Goal: Find specific page/section

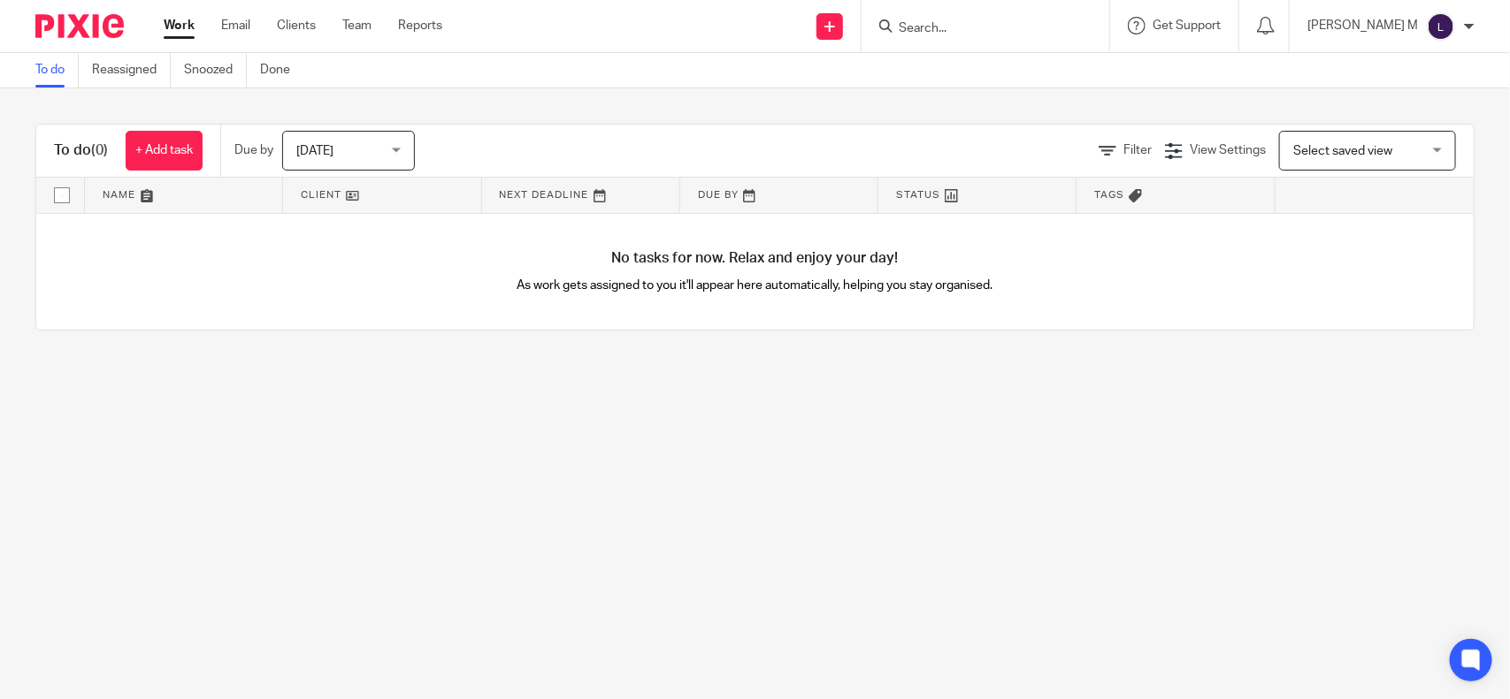
click at [944, 18] on form at bounding box center [991, 26] width 188 height 22
click at [939, 31] on input "Search" at bounding box center [976, 29] width 159 height 16
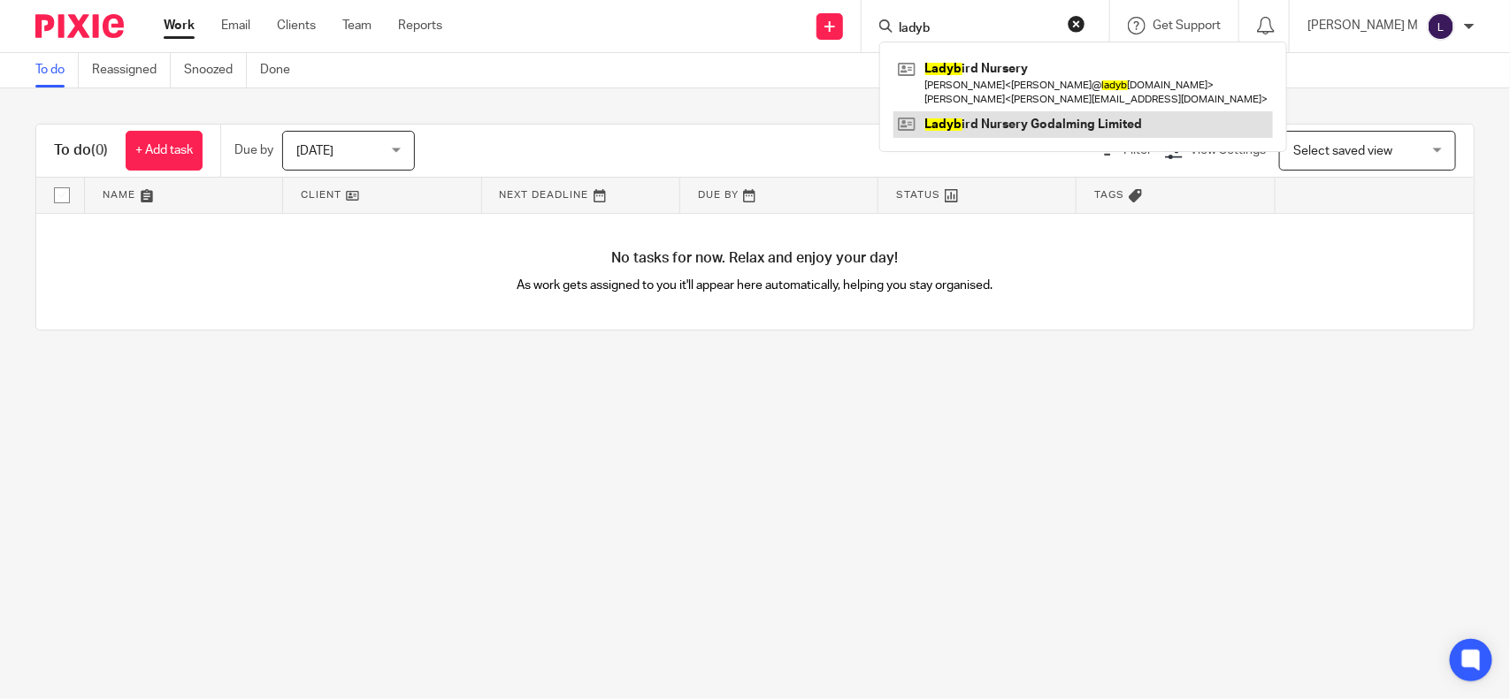
type input "ladyb"
click at [1064, 112] on link at bounding box center [1082, 124] width 379 height 27
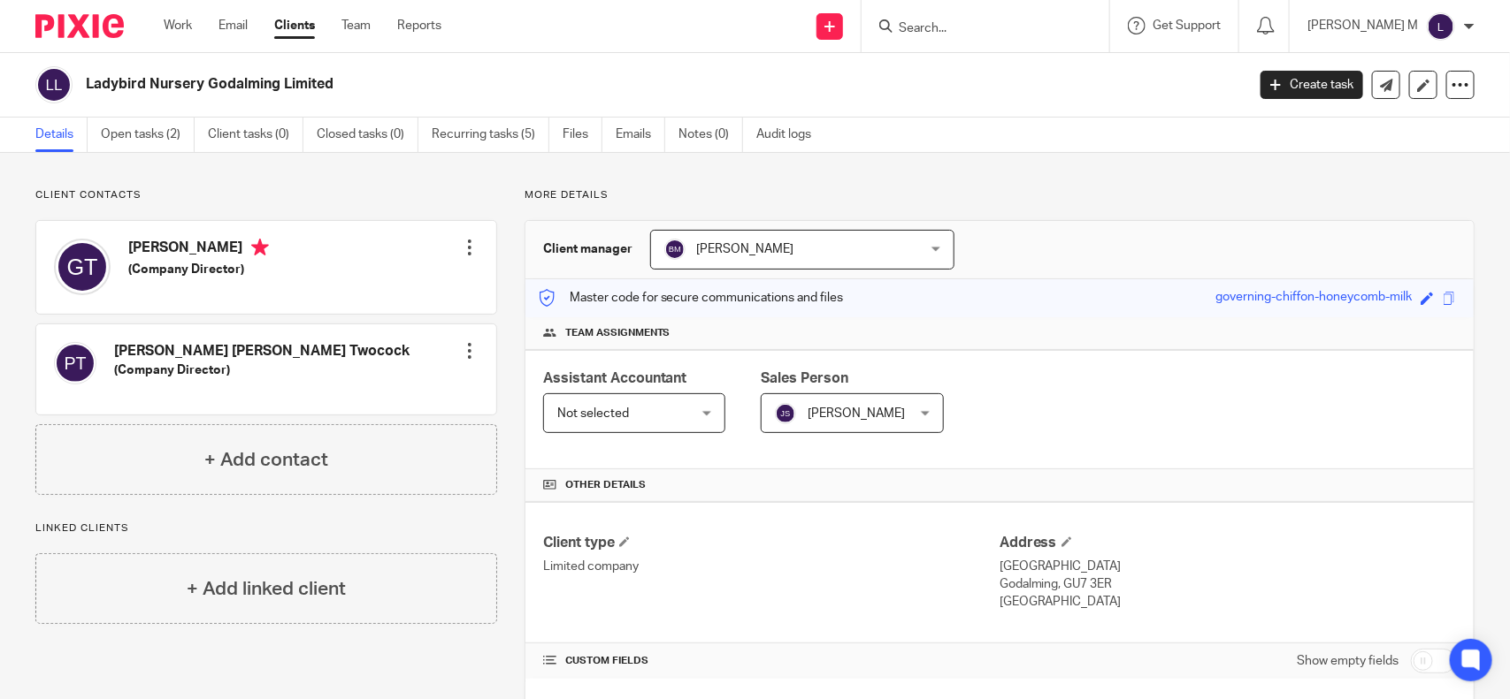
drag, startPoint x: 334, startPoint y: 81, endPoint x: 86, endPoint y: 87, distance: 248.5
click at [86, 87] on h2 "Ladybird Nursery Godalming Limited" at bounding box center [545, 84] width 918 height 19
copy h2 "Ladybird Nursery Godalming Limited"
click at [315, 78] on h2 "Ladybird Nursery Godalming Limited" at bounding box center [545, 84] width 918 height 19
drag, startPoint x: 336, startPoint y: 84, endPoint x: 89, endPoint y: 89, distance: 246.8
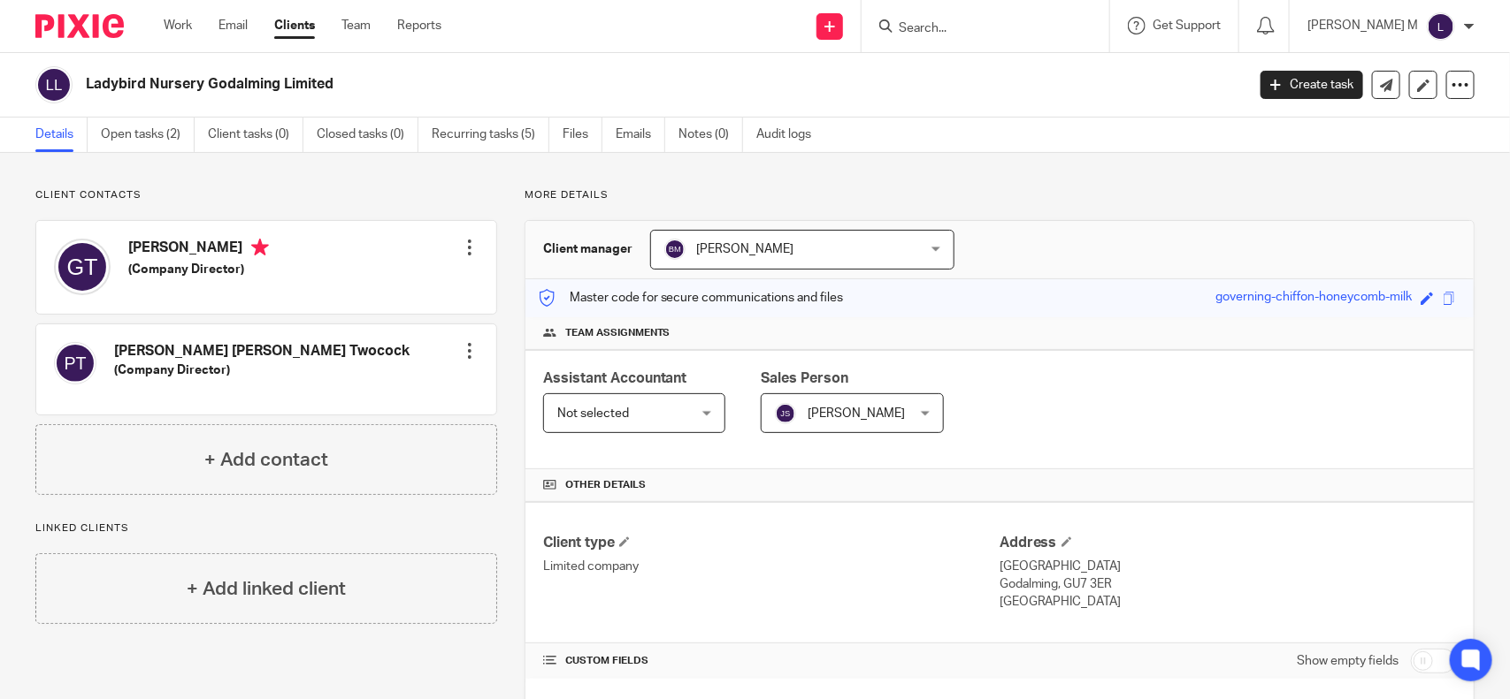
click at [89, 89] on h2 "Ladybird Nursery Godalming Limited" at bounding box center [545, 84] width 918 height 19
copy h2 "Ladybird Nursery Godalming Limited"
